Goal: Navigation & Orientation: Find specific page/section

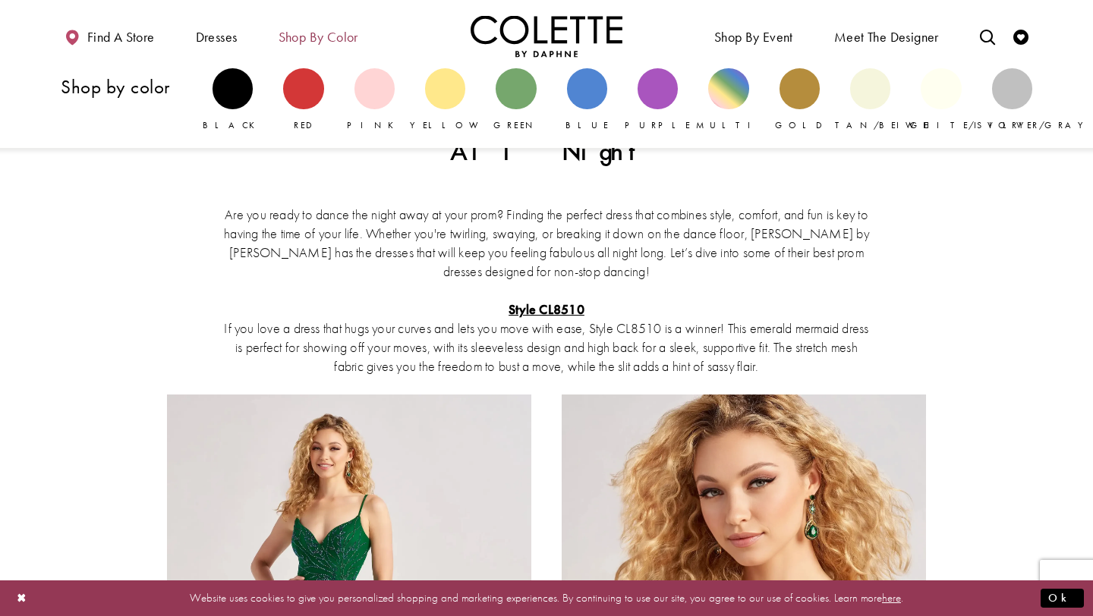
click at [350, 43] on span "Shop by color" at bounding box center [318, 37] width 80 height 15
click at [507, 86] on div "Primary block" at bounding box center [515, 88] width 40 height 40
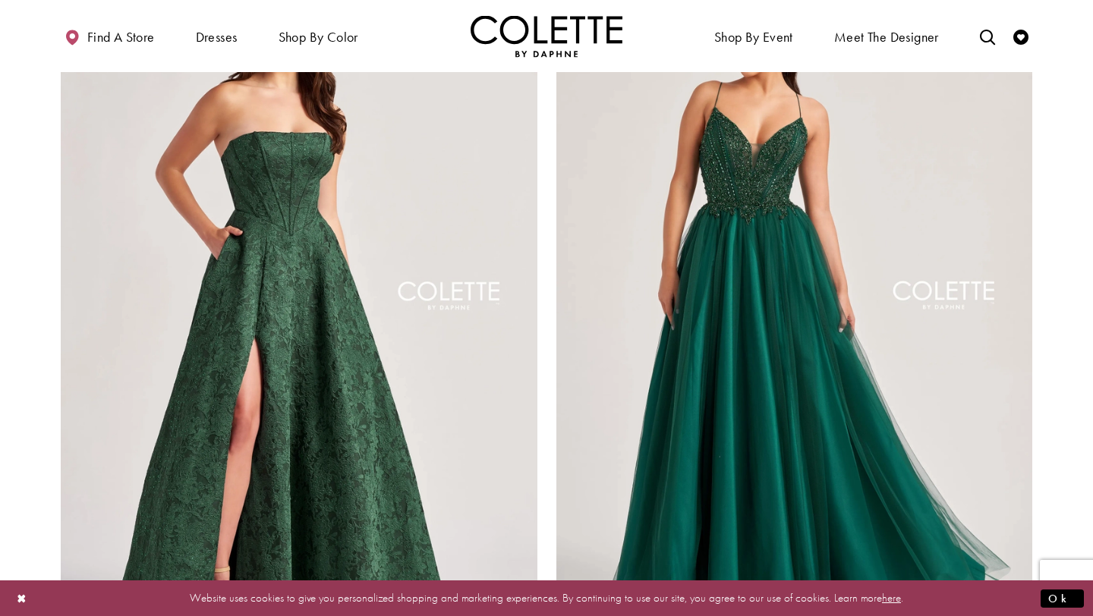
scroll to position [2733, 0]
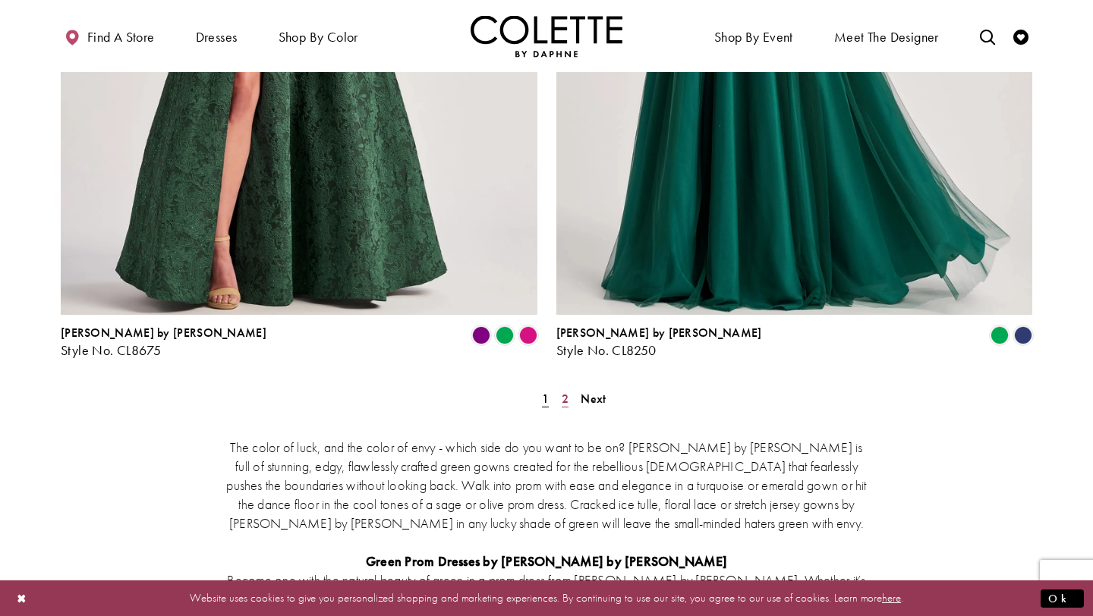
click at [564, 391] on span "2" at bounding box center [564, 399] width 7 height 16
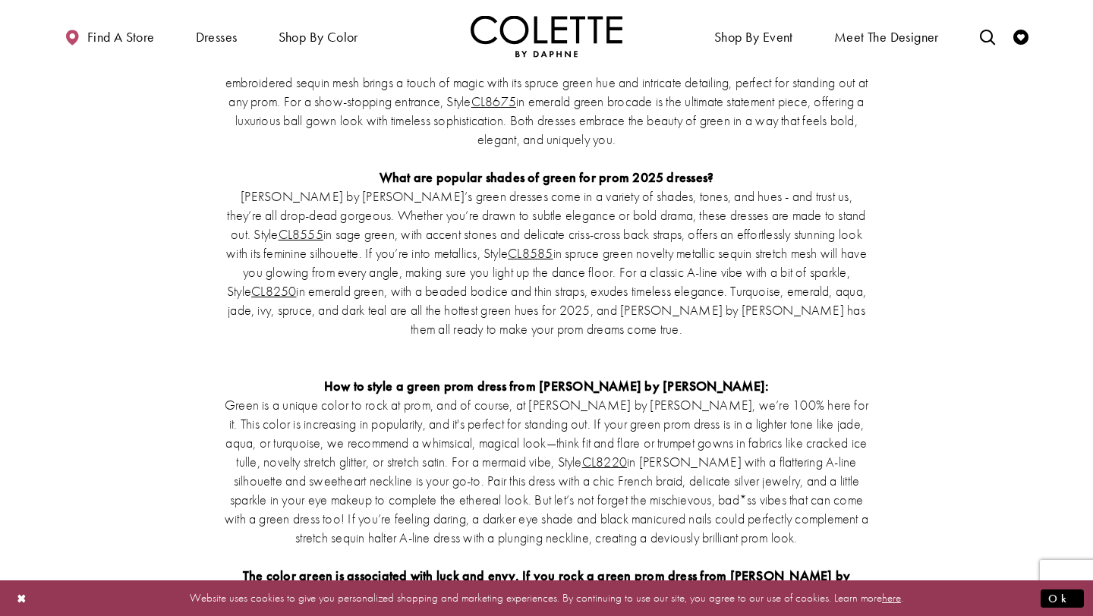
scroll to position [2446, 0]
